Goal: Task Accomplishment & Management: Manage account settings

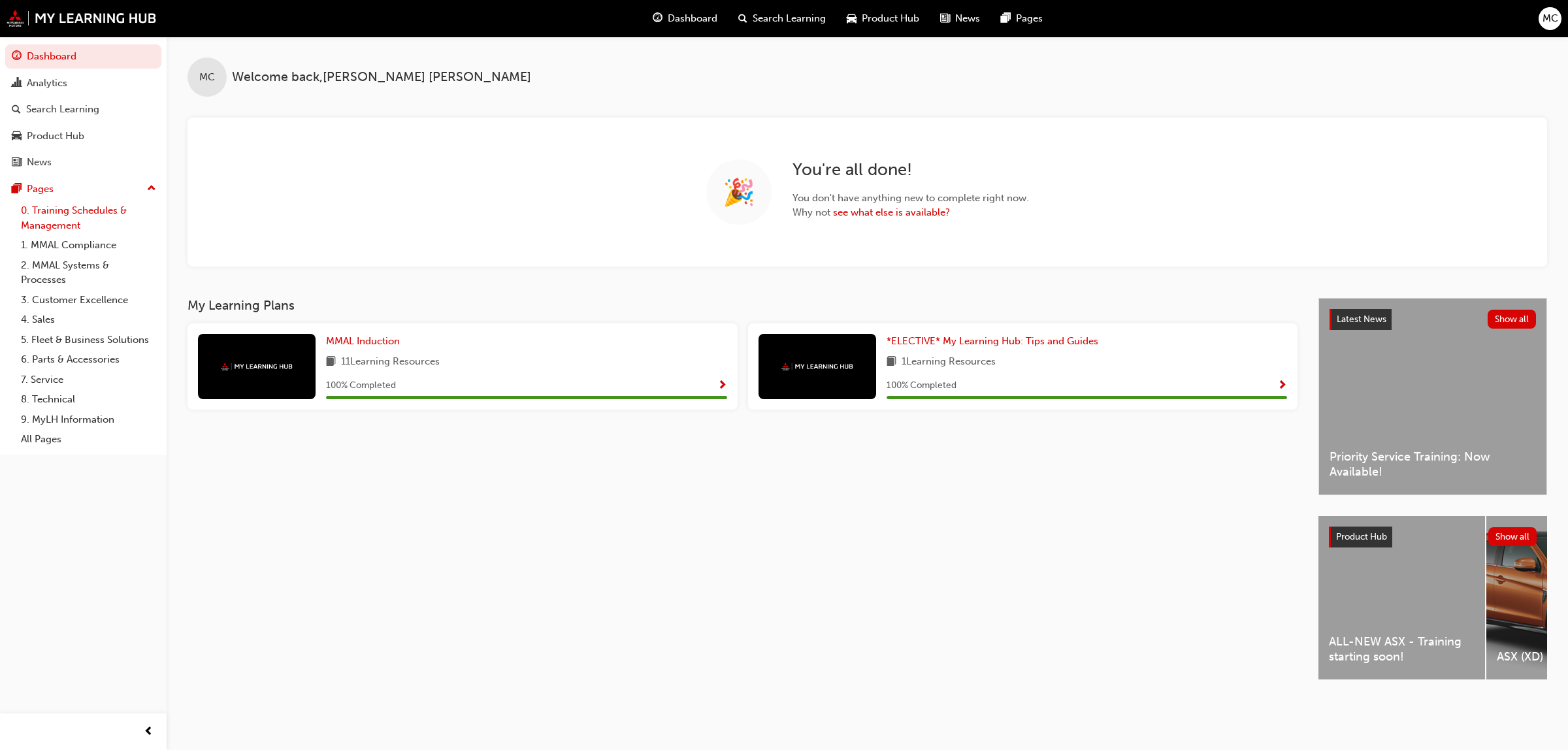
click at [60, 220] on link "0. Training Schedules & Management" at bounding box center [88, 218] width 145 height 35
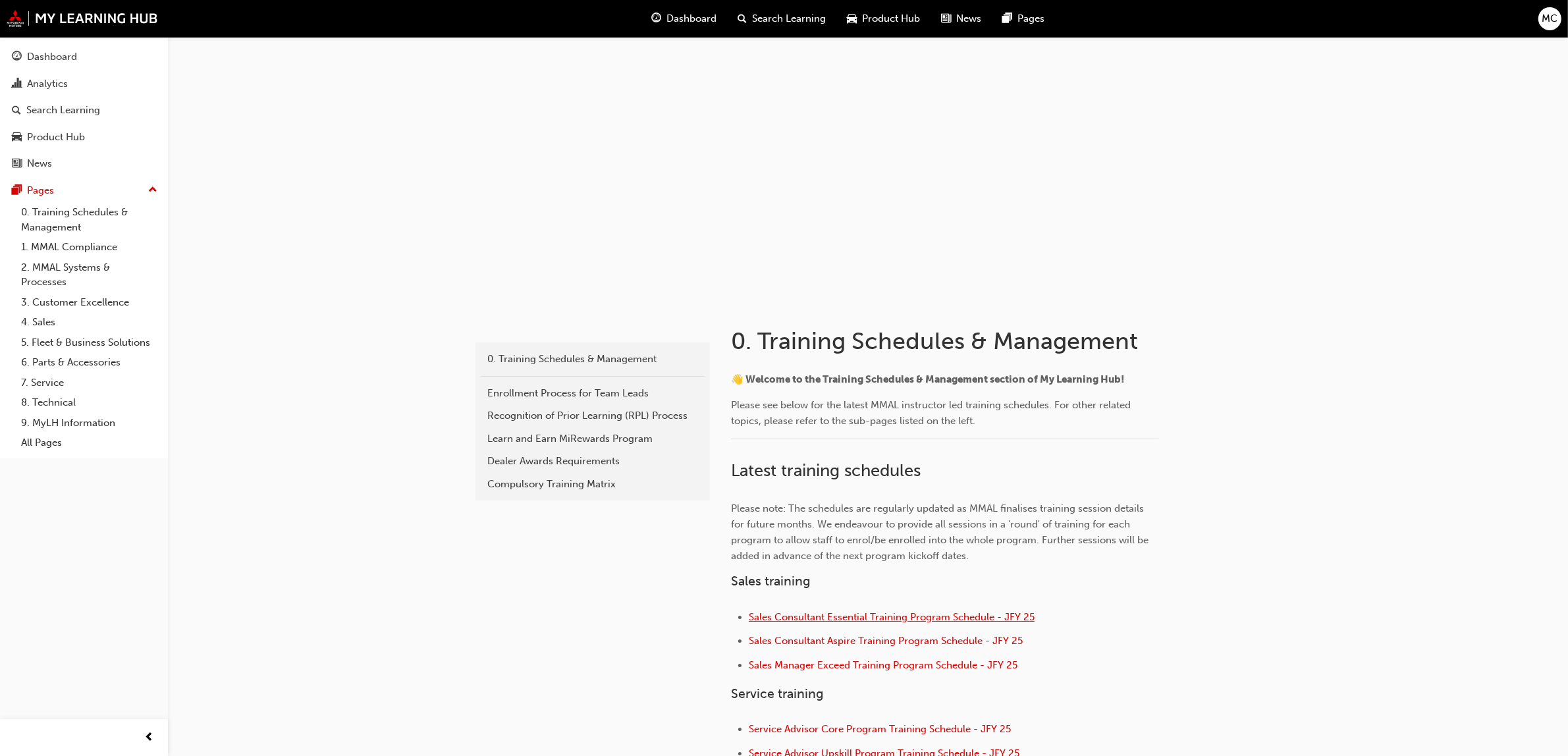
click at [812, 614] on span "Sales Consultant Essential Training Program Schedule - JFY 25" at bounding box center [892, 617] width 286 height 12
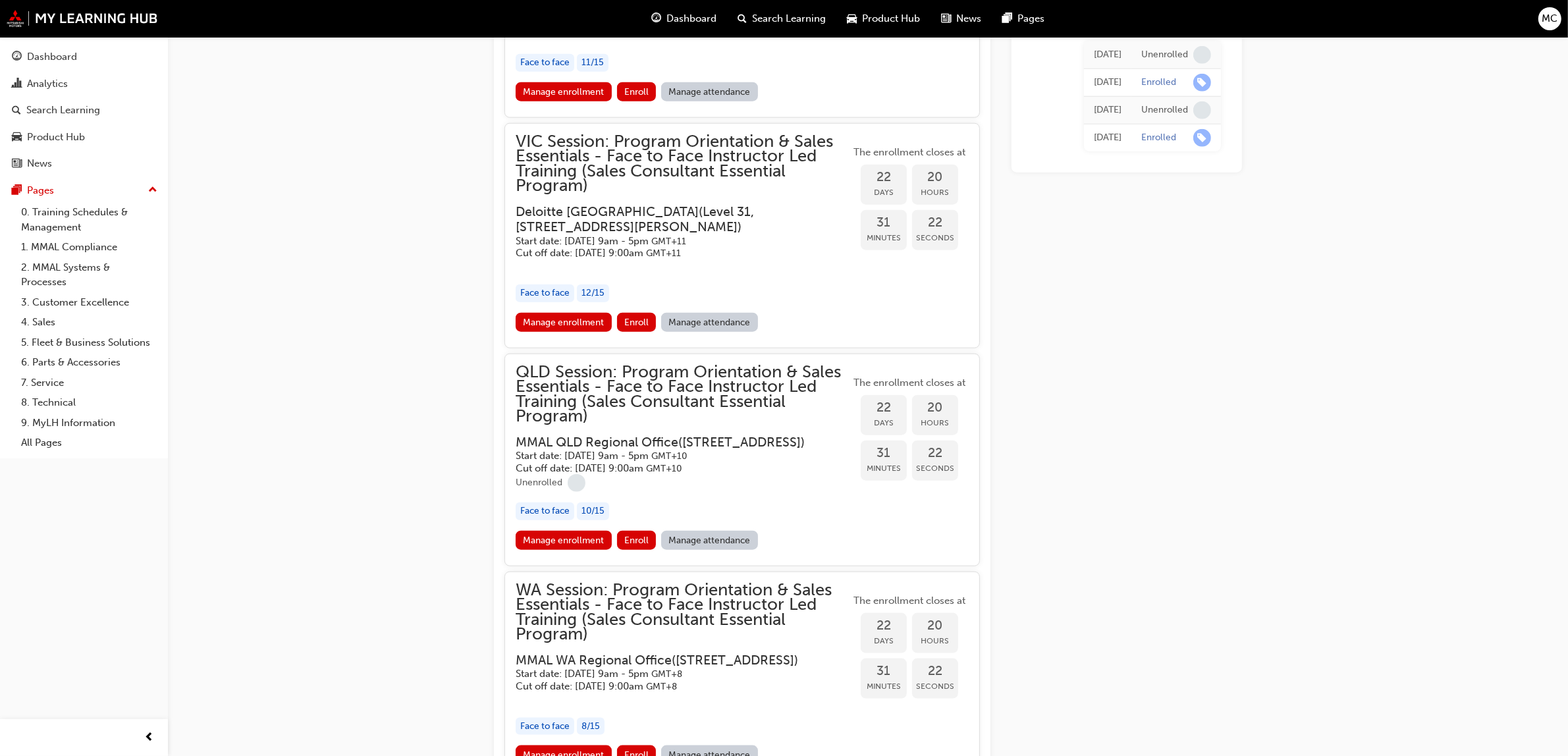
scroll to position [1789, 0]
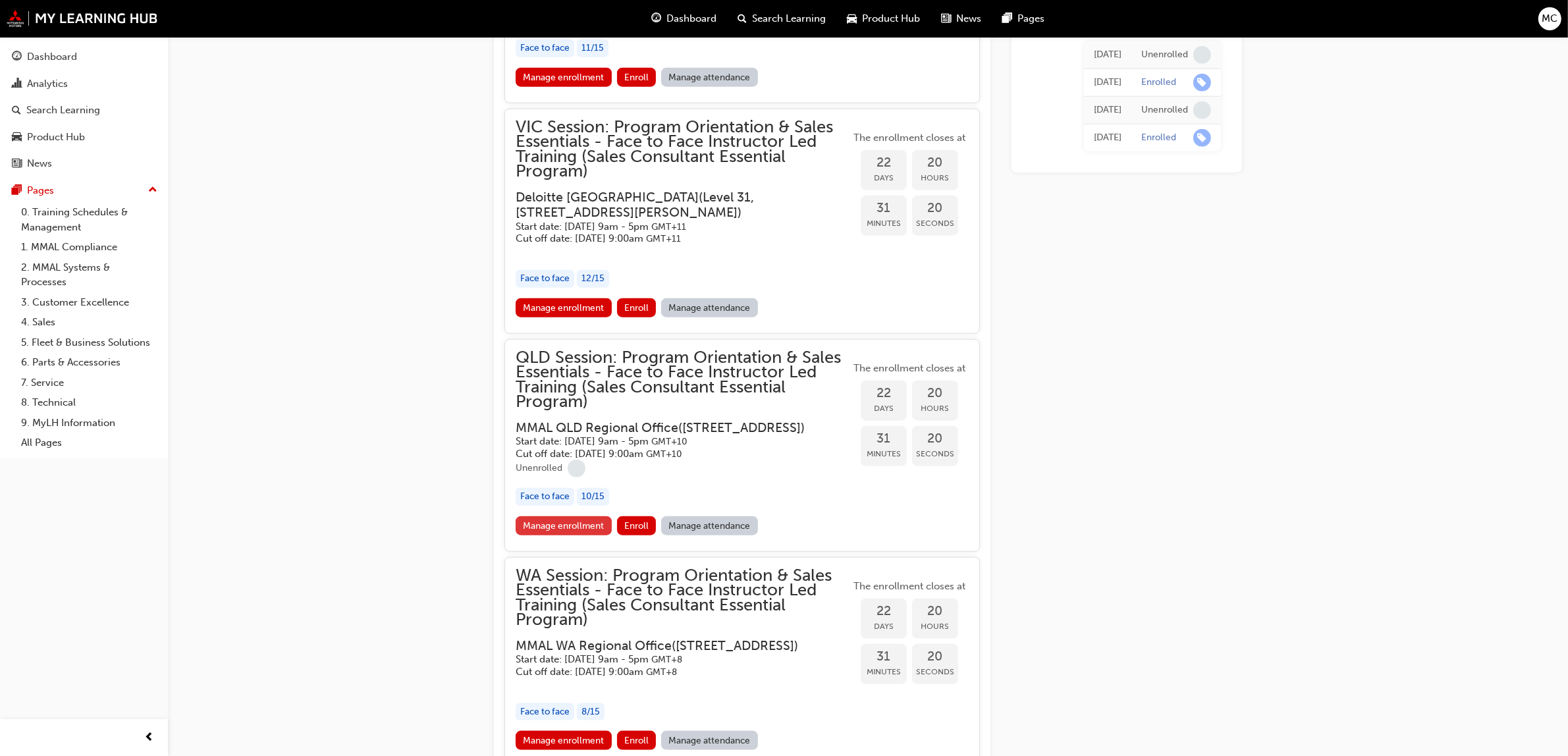
click at [554, 535] on link "Manage enrollment" at bounding box center [563, 525] width 96 height 19
